Goal: Navigation & Orientation: Find specific page/section

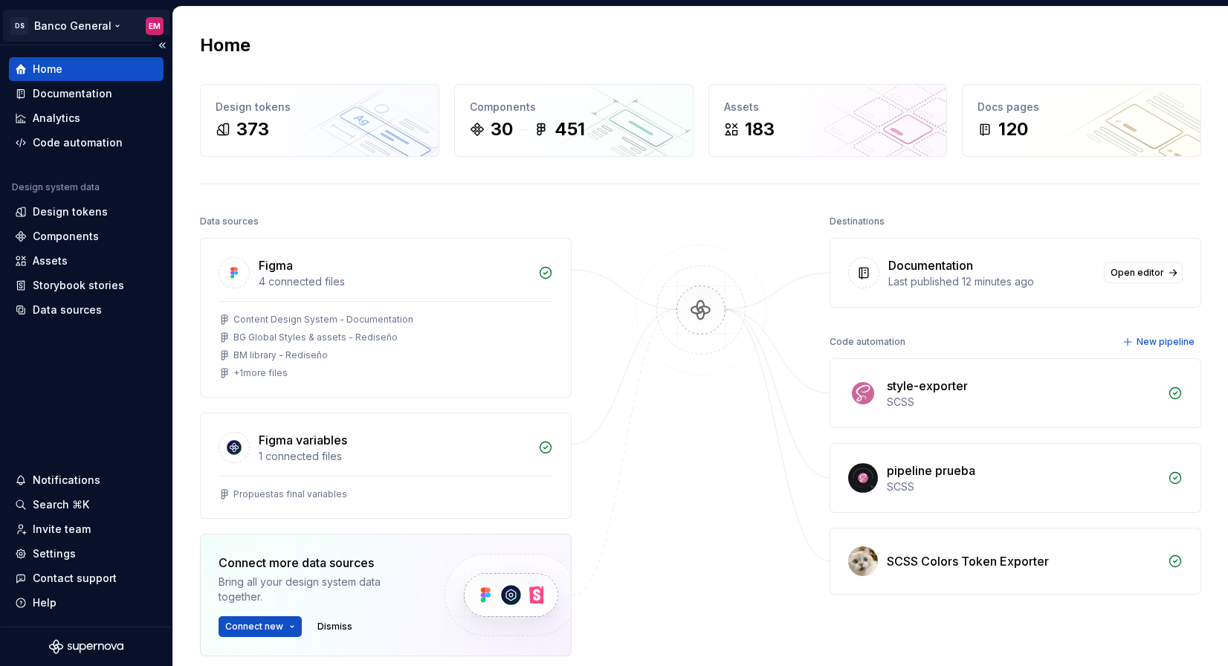
click at [53, 25] on html "DS Banco General EM Home Documentation Analytics Code automation Design system …" at bounding box center [614, 333] width 1228 height 666
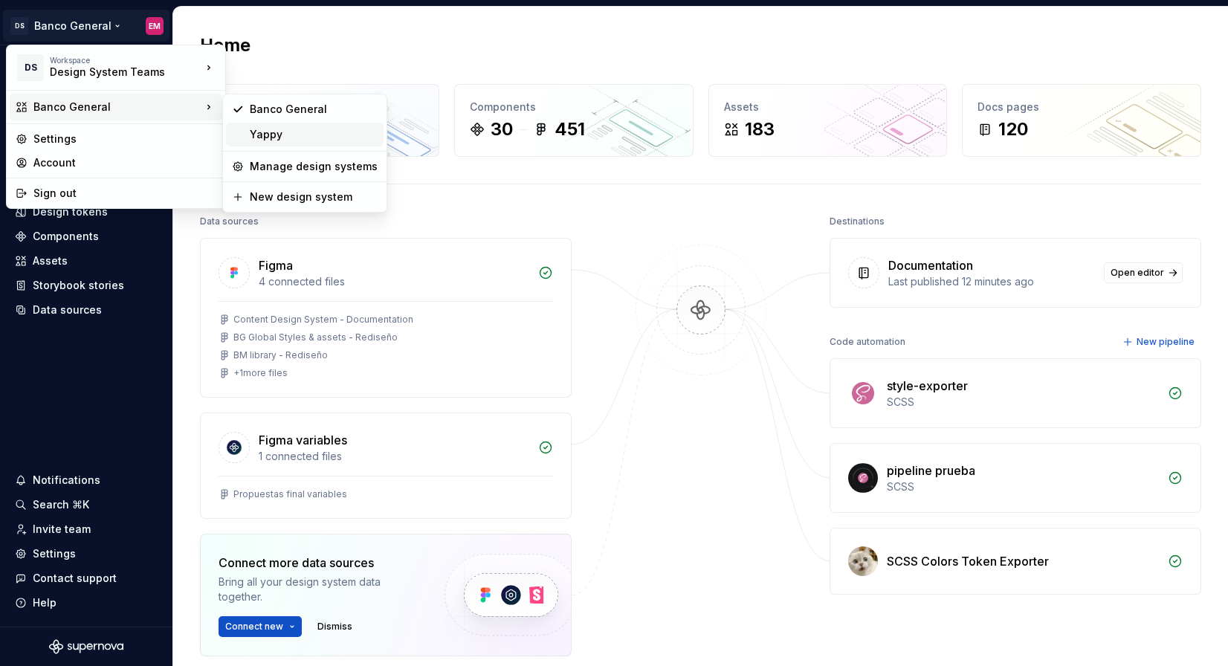
click at [271, 138] on div "Yappy" at bounding box center [314, 134] width 128 height 15
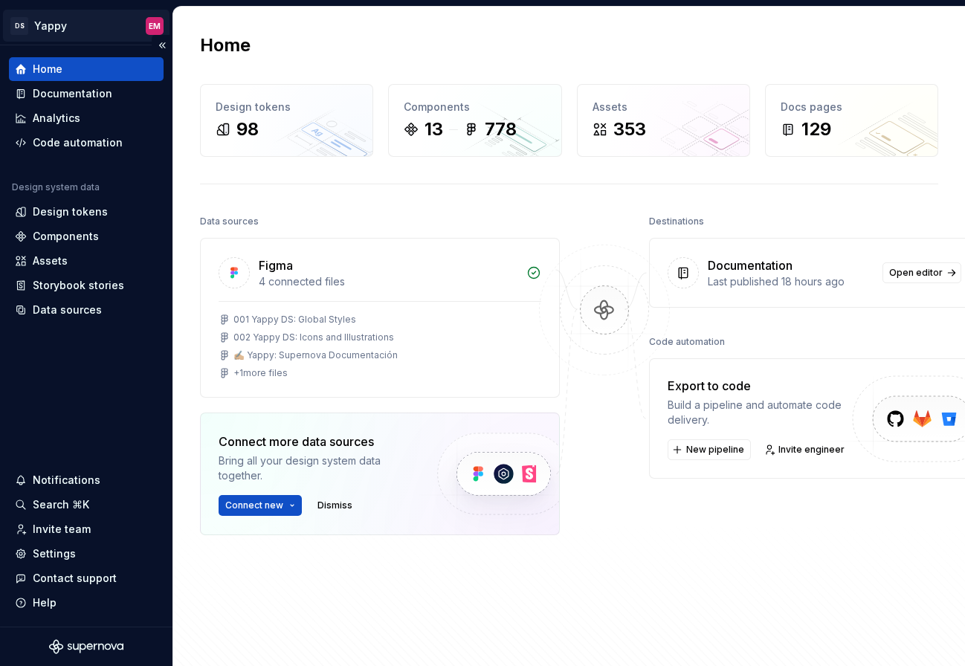
click at [68, 17] on html "DS Yappy EM Home Documentation Analytics Code automation Design system data Des…" at bounding box center [482, 333] width 965 height 666
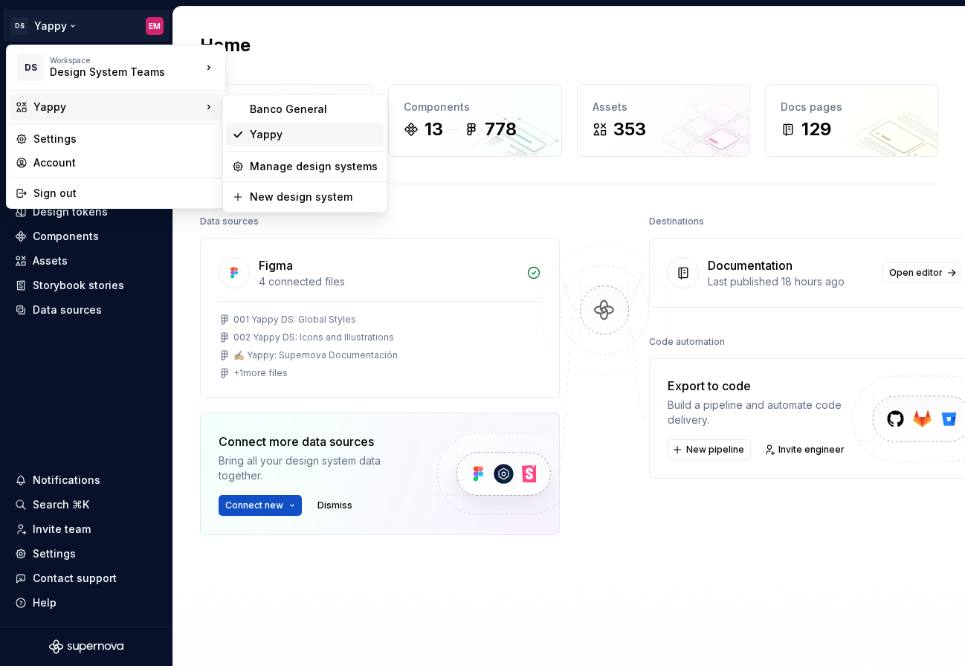
click at [255, 128] on div "Yappy" at bounding box center [314, 134] width 128 height 15
